Goal: Task Accomplishment & Management: Manage account settings

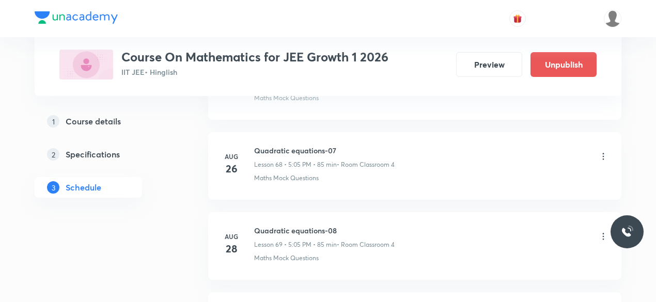
scroll to position [6180, 0]
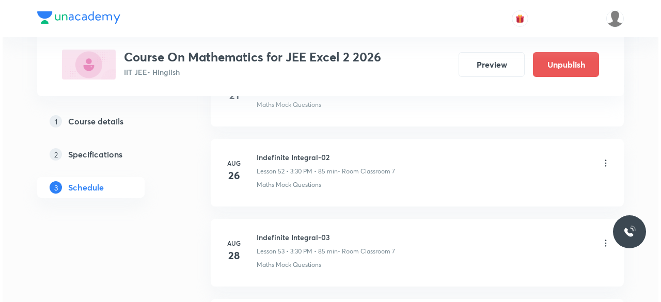
scroll to position [4906, 0]
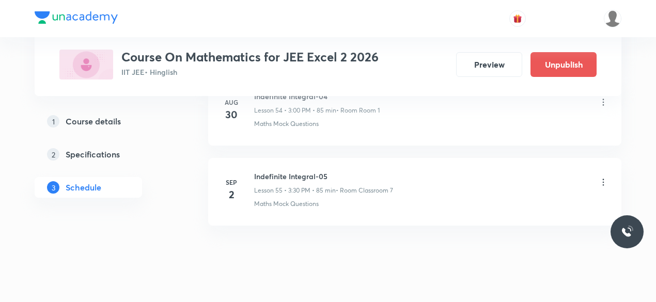
click at [603, 179] on icon at bounding box center [603, 182] width 2 height 7
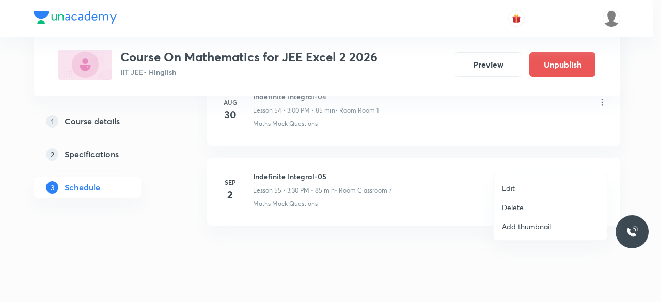
click at [508, 186] on p "Edit" at bounding box center [508, 188] width 13 height 11
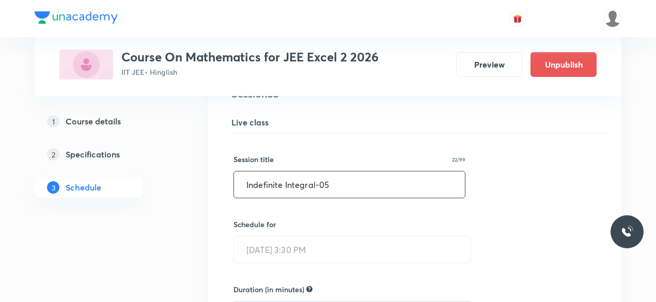
scroll to position [4452, 0]
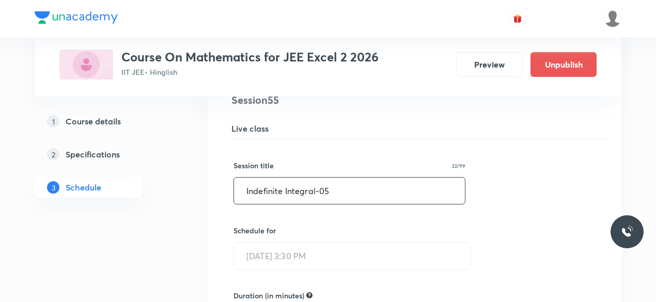
click at [253, 178] on input "Indefinite Integral-05" at bounding box center [349, 191] width 231 height 26
click at [322, 178] on input "Definite Integral-05" at bounding box center [349, 191] width 231 height 26
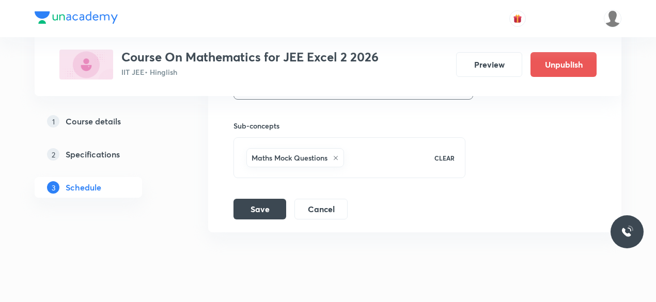
scroll to position [4828, 0]
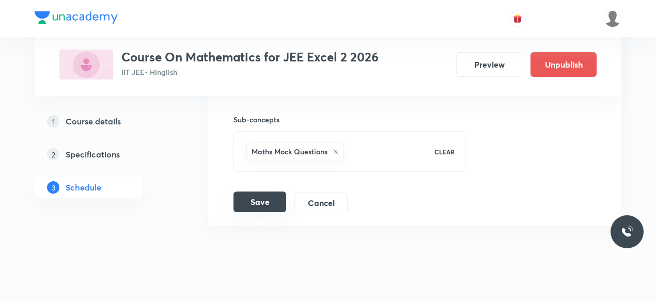
type input "Definite Integral-01"
click at [276, 192] on button "Save" at bounding box center [259, 202] width 53 height 21
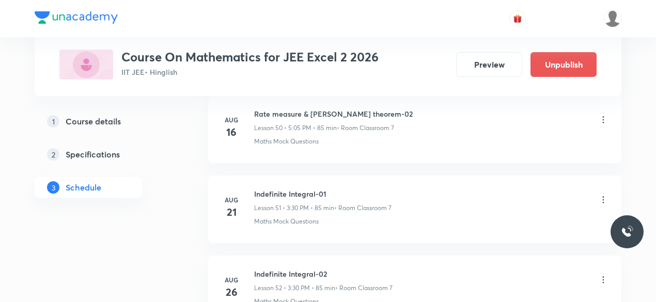
scroll to position [3950, 0]
